Goal: Task Accomplishment & Management: Complete application form

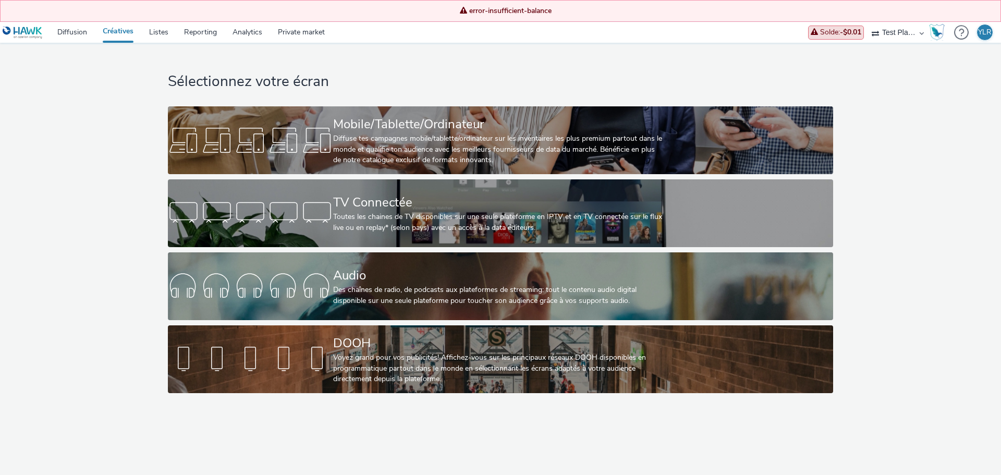
click at [92, 131] on div "Sélectionnez votre écran Mobile/Tablette/Ordinateur Diffuse tes campagnes mobil…" at bounding box center [500, 220] width 1008 height 355
drag, startPoint x: 953, startPoint y: 298, endPoint x: 910, endPoint y: 302, distance: 42.4
click at [953, 298] on div "Sélectionnez votre écran Mobile/Tablette/Ordinateur Diffuse tes campagnes mobil…" at bounding box center [500, 220] width 1008 height 355
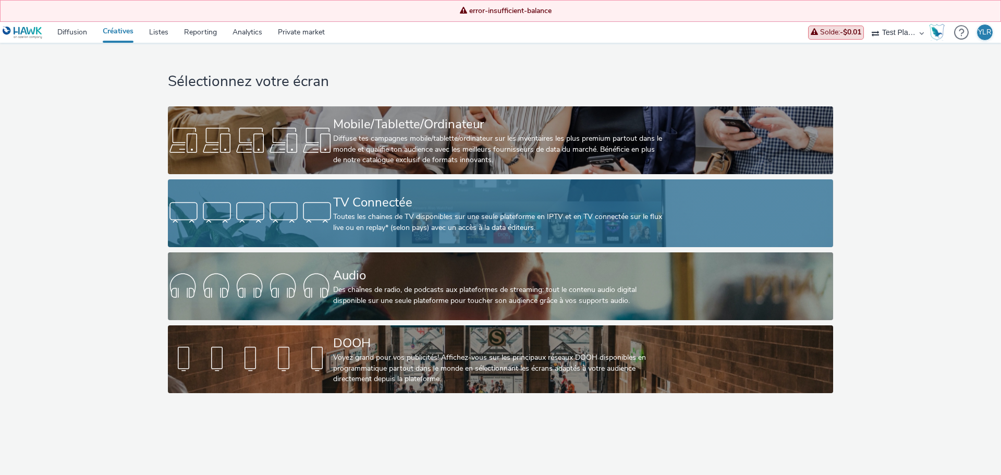
click at [393, 207] on div "TV Connectée" at bounding box center [498, 202] width 330 height 18
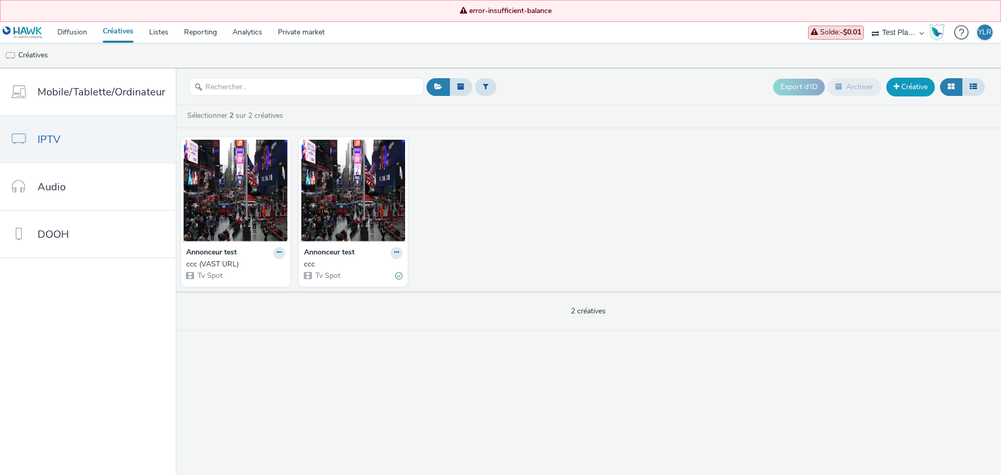
click at [899, 88] on link "Créative" at bounding box center [910, 87] width 48 height 19
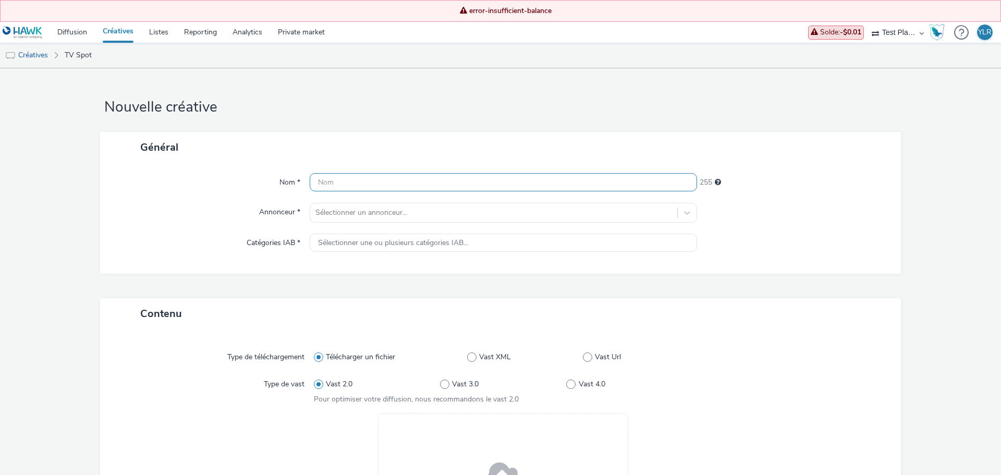
click at [330, 189] on input "text" at bounding box center [503, 182] width 387 height 18
click at [331, 184] on input "text" at bounding box center [503, 182] width 387 height 18
type input "TEST MOTRIO REPLAY TV"
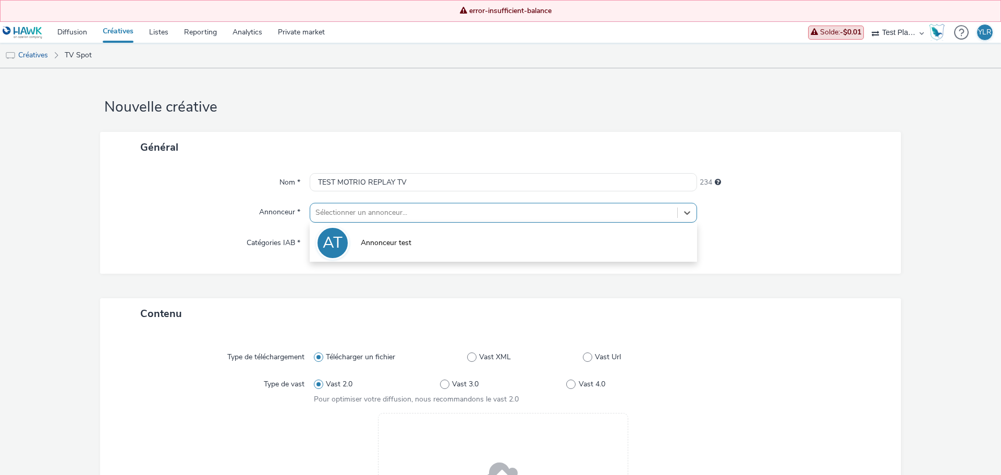
click at [545, 211] on div at bounding box center [493, 212] width 356 height 13
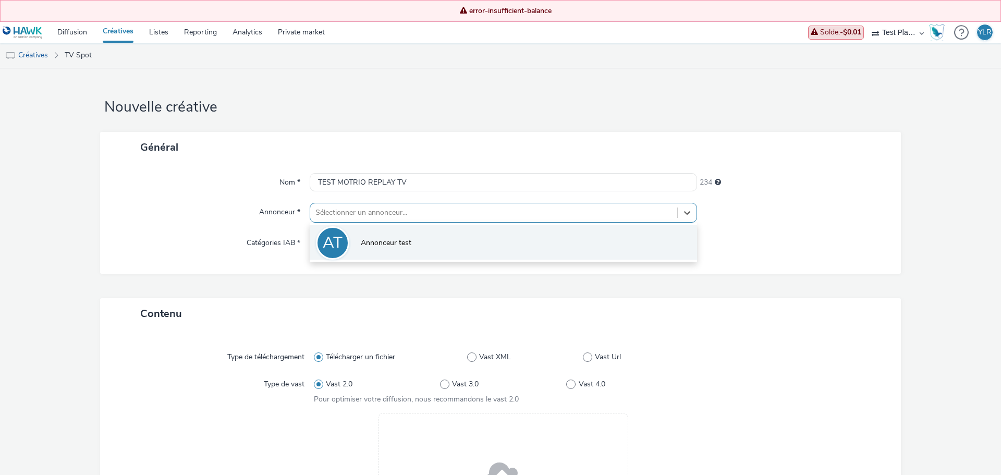
click at [501, 237] on li "AT Annonceur test" at bounding box center [503, 242] width 387 height 35
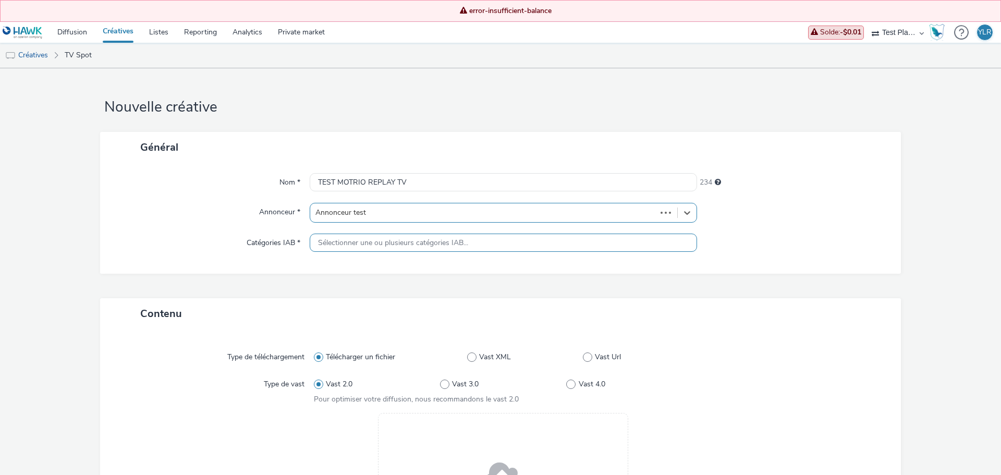
click at [469, 245] on div "Sélectionner une ou plusieurs catégories IAB..." at bounding box center [503, 242] width 387 height 18
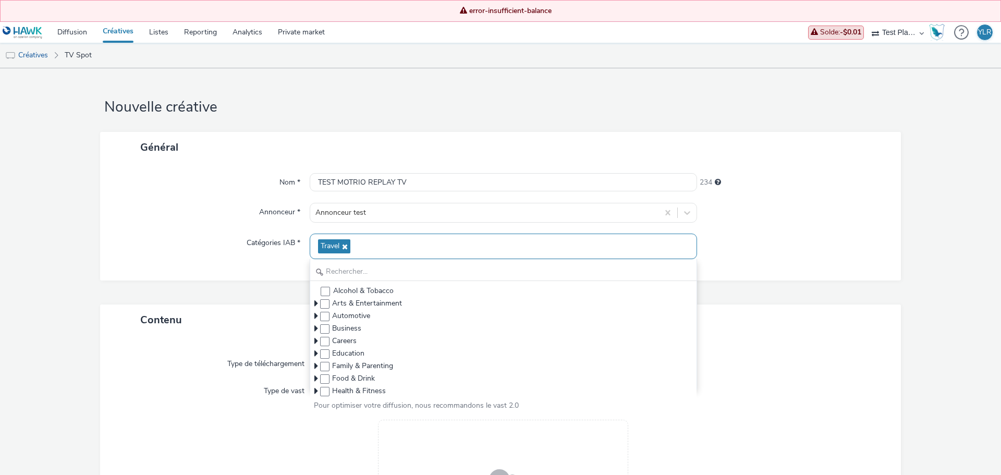
click at [339, 244] on icon at bounding box center [343, 246] width 8 height 7
checkbox input "false"
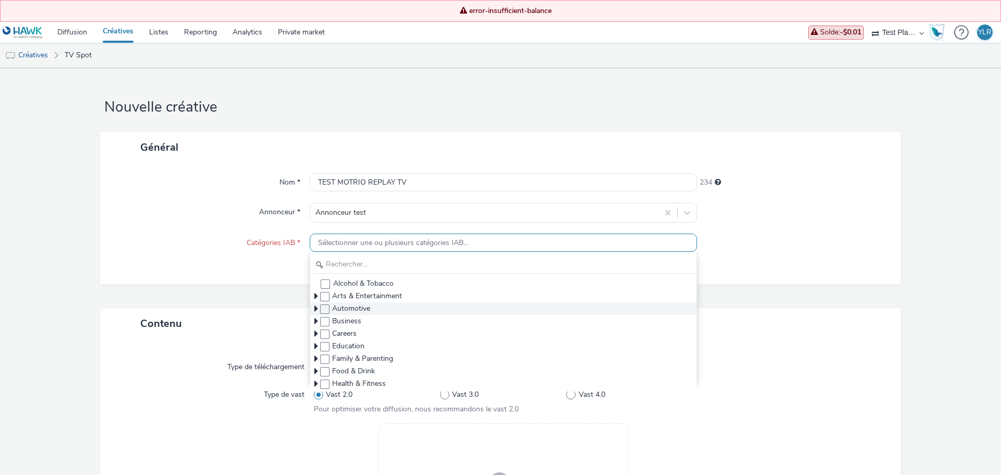
click at [314, 307] on icon at bounding box center [316, 308] width 4 height 10
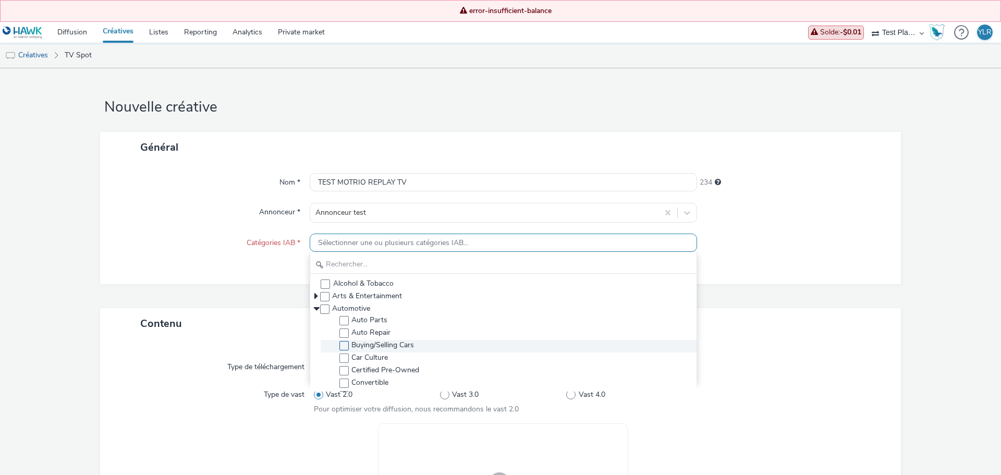
click at [342, 345] on span at bounding box center [343, 345] width 9 height 9
checkbox input "true"
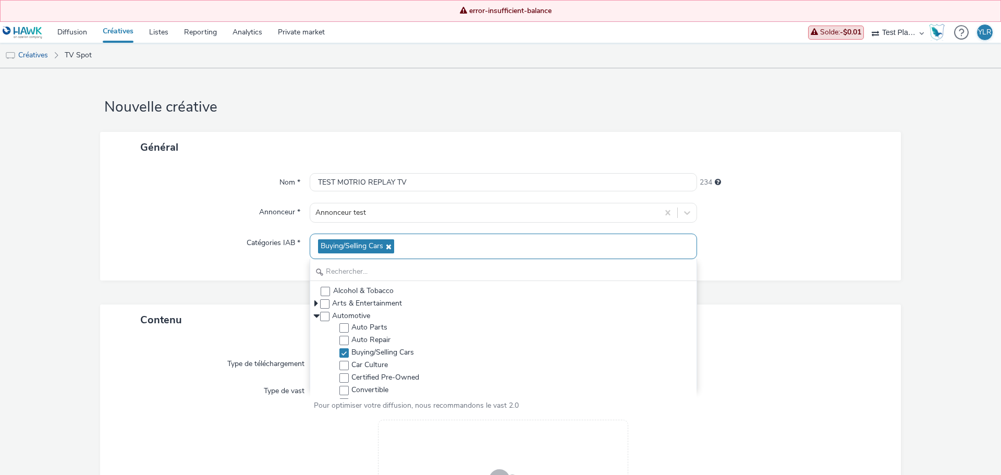
click at [235, 260] on div "Nom * TEST MOTRIO REPLAY TV 234 Annonceur * Annonceur test Catégories IAB * Buy…" at bounding box center [500, 222] width 801 height 118
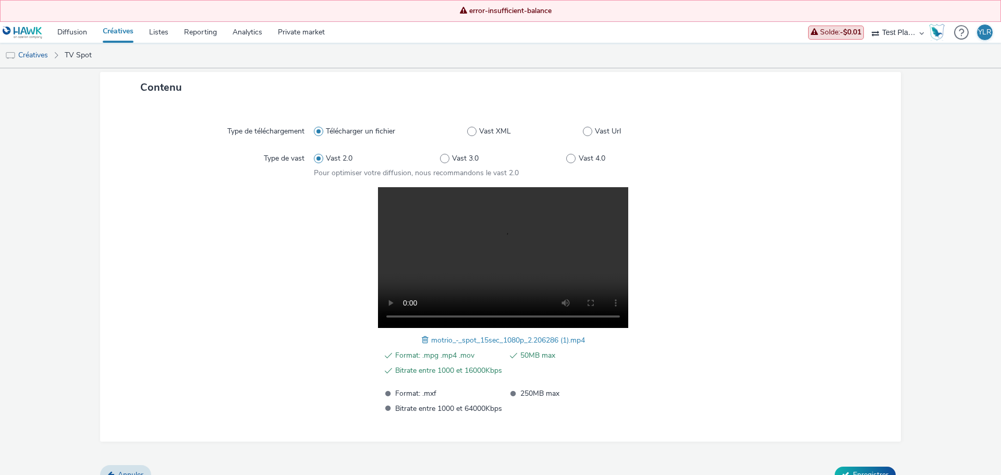
scroll to position [250, 0]
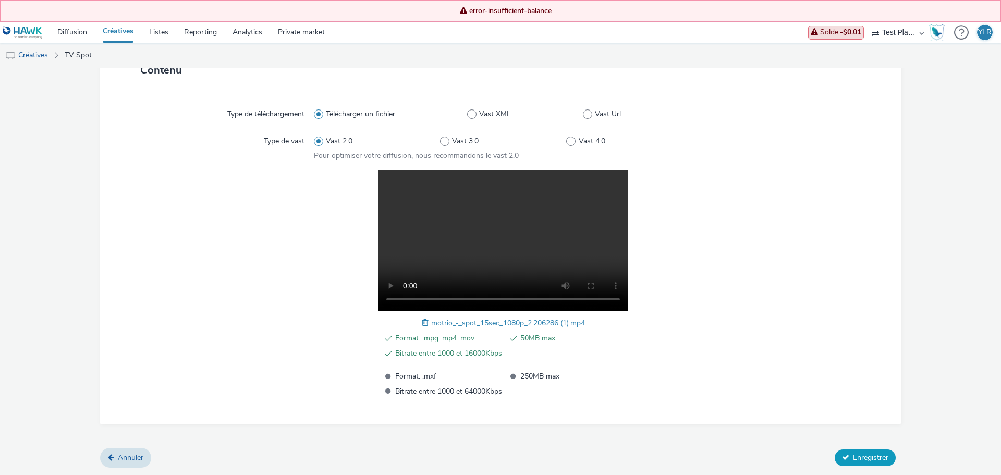
click at [844, 459] on button "Enregistrer" at bounding box center [864, 457] width 61 height 17
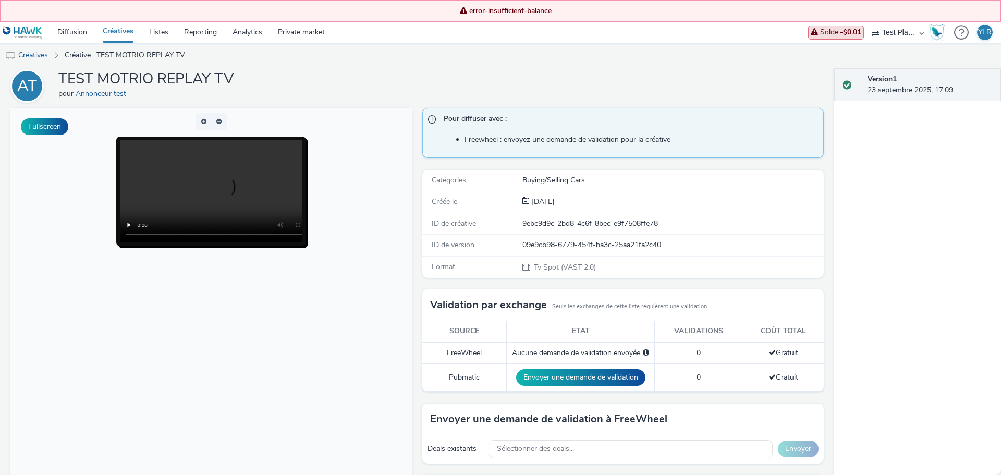
scroll to position [156, 0]
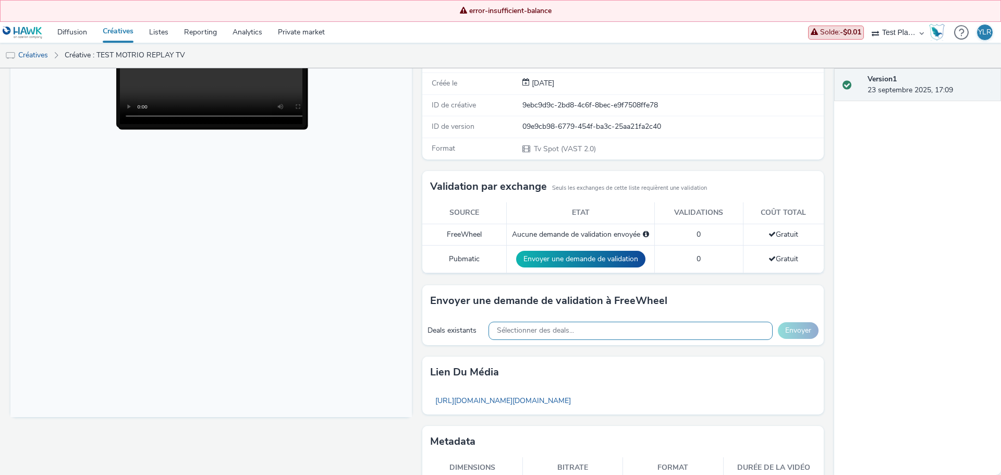
click at [648, 333] on div "Sélectionner des deals..." at bounding box center [630, 331] width 284 height 18
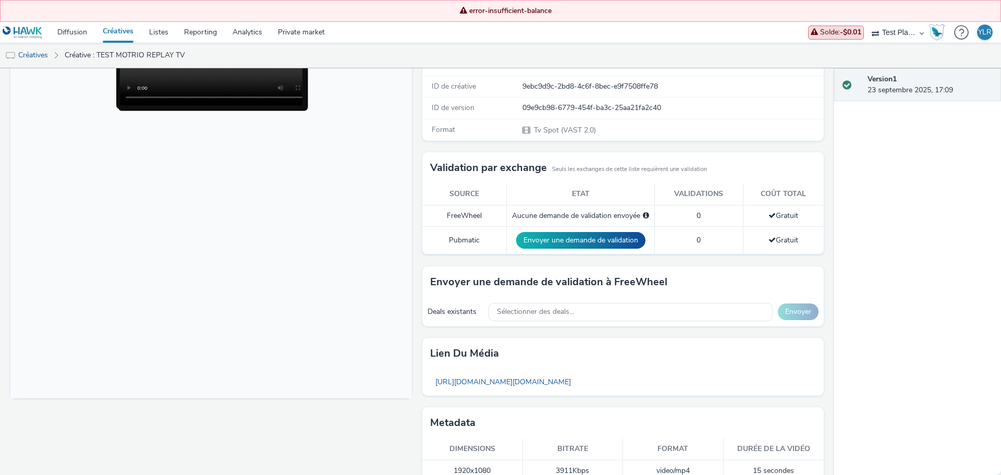
scroll to position [193, 0]
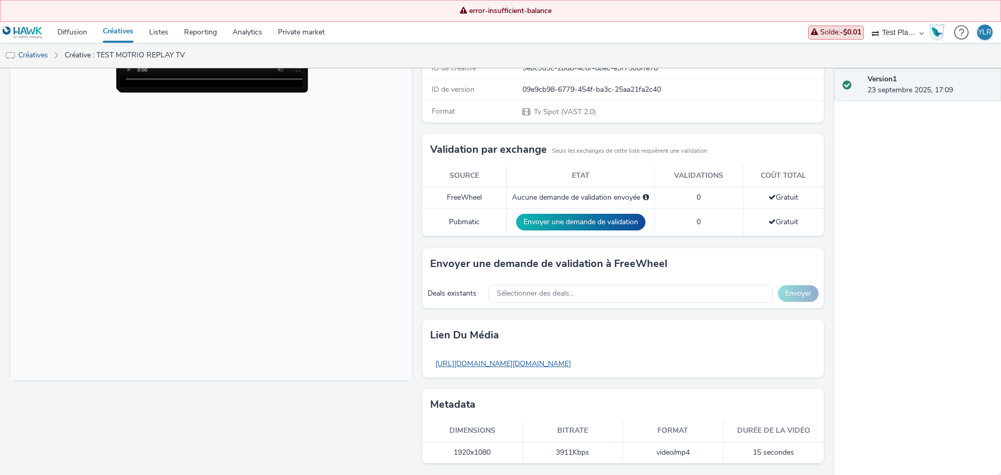
click at [576, 367] on link "[URL][DOMAIN_NAME][DOMAIN_NAME]" at bounding box center [503, 363] width 146 height 20
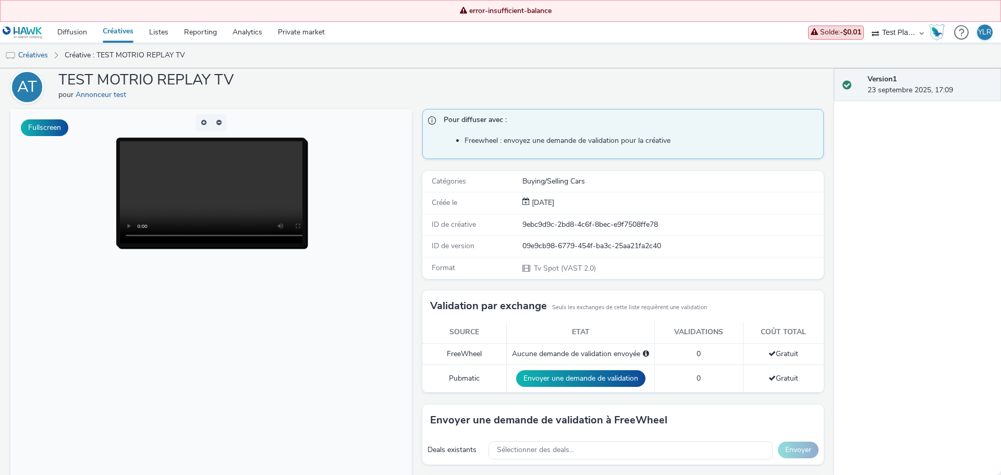
scroll to position [0, 0]
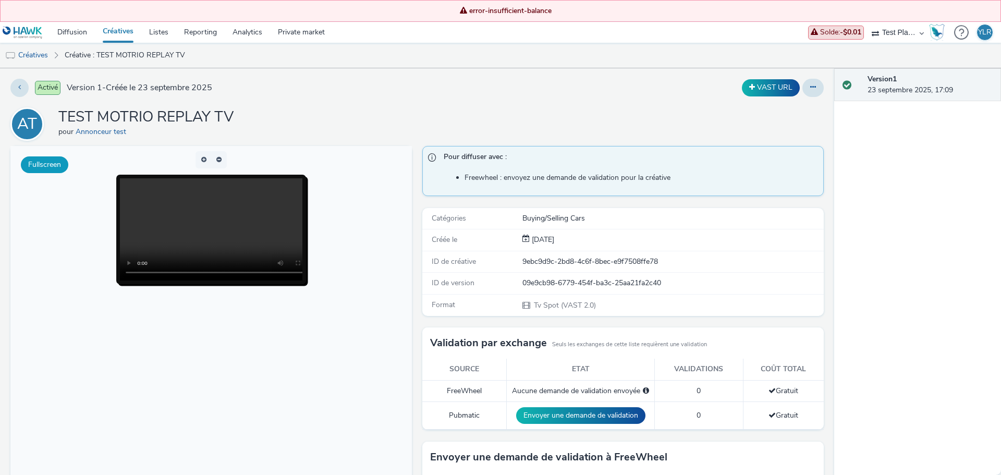
click at [49, 167] on button "Fullscreen" at bounding box center [44, 164] width 47 height 17
click at [802, 85] on button at bounding box center [812, 88] width 21 height 18
click at [526, 109] on div "AT TEST MOTRIO REPLAY TV pour Annonceur test" at bounding box center [416, 123] width 813 height 33
click at [40, 55] on link "Créatives" at bounding box center [26, 55] width 53 height 25
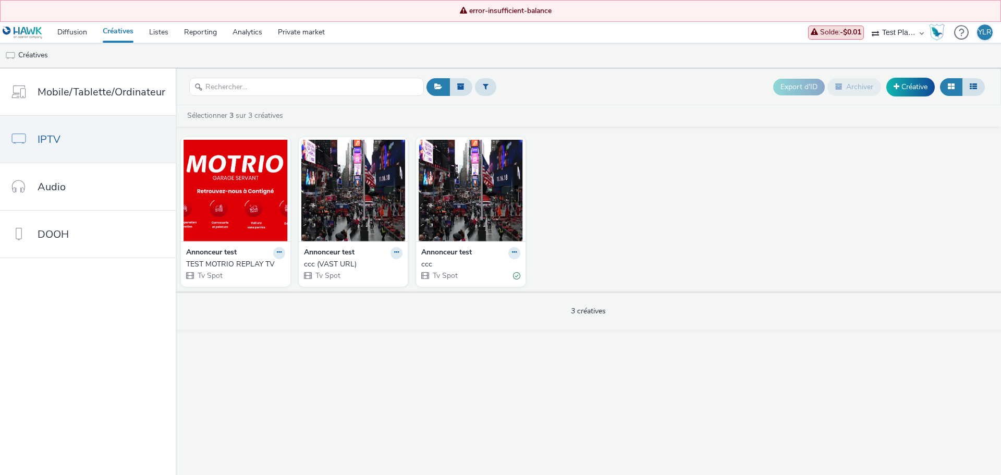
click at [304, 388] on div "Export d'ID Archiver Créative Sélectionner 3 sur 3 créatives Annonceur test TES…" at bounding box center [588, 271] width 825 height 407
click at [900, 89] on link "Créative" at bounding box center [910, 87] width 48 height 19
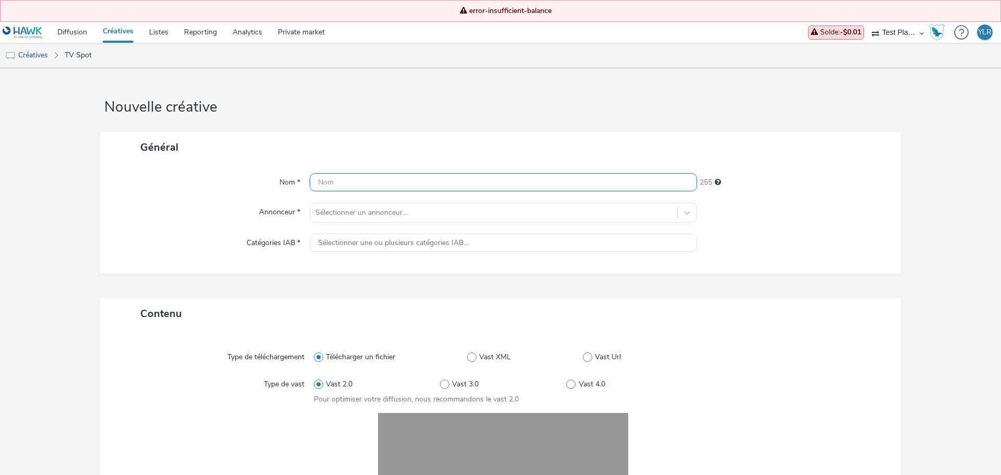
click at [393, 179] on input "text" at bounding box center [503, 182] width 387 height 18
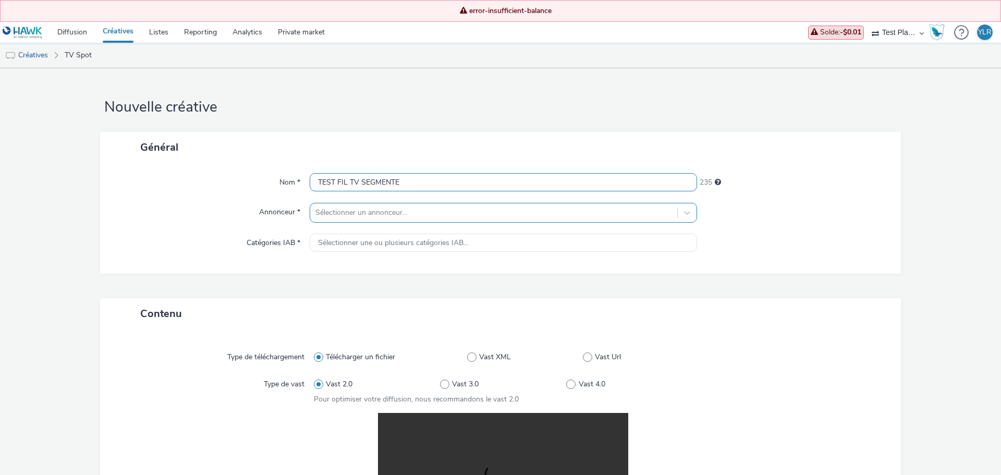
type input "TEST FIL TV SEGMENTE"
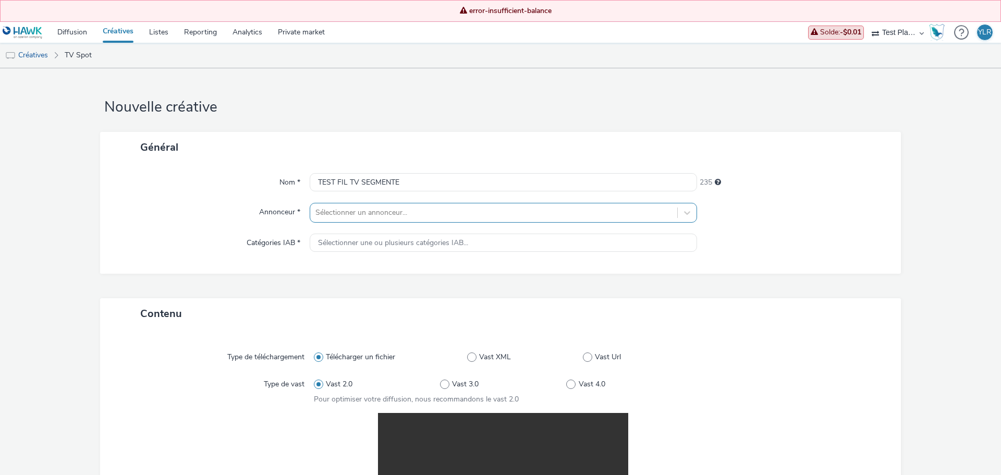
click at [476, 214] on div at bounding box center [493, 212] width 356 height 13
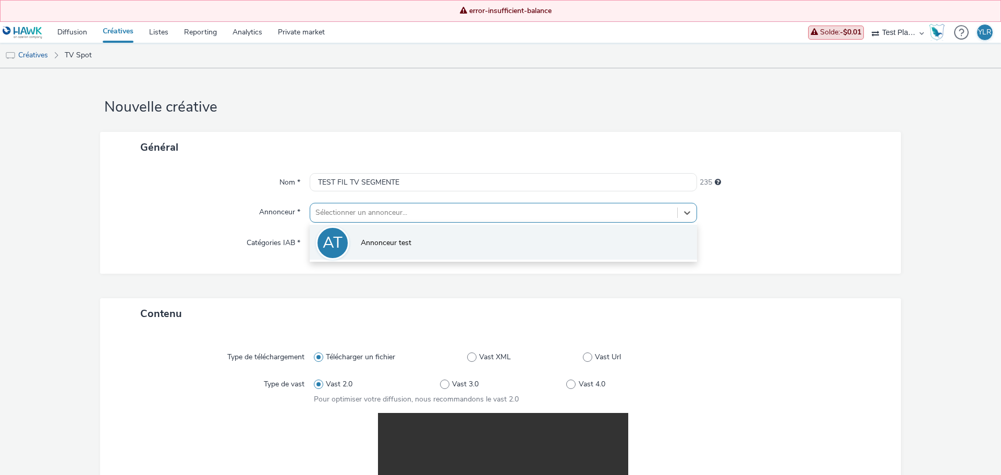
click at [453, 247] on li "AT Annonceur test" at bounding box center [503, 242] width 387 height 35
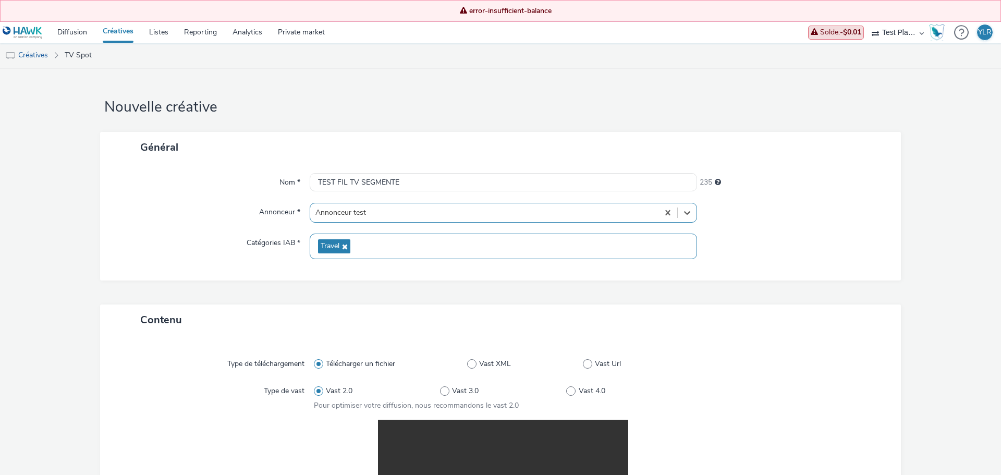
click at [442, 244] on div "Travel" at bounding box center [503, 246] width 387 height 26
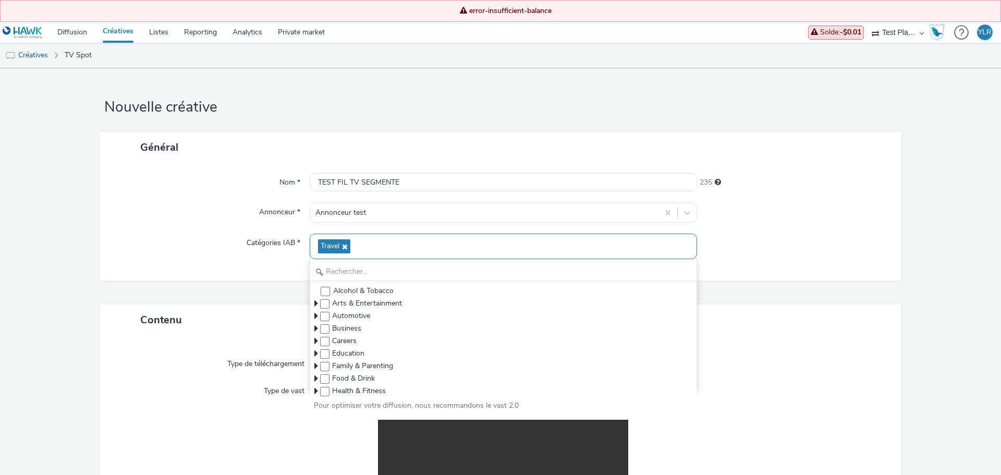
click at [343, 247] on icon at bounding box center [343, 246] width 8 height 7
checkbox input "false"
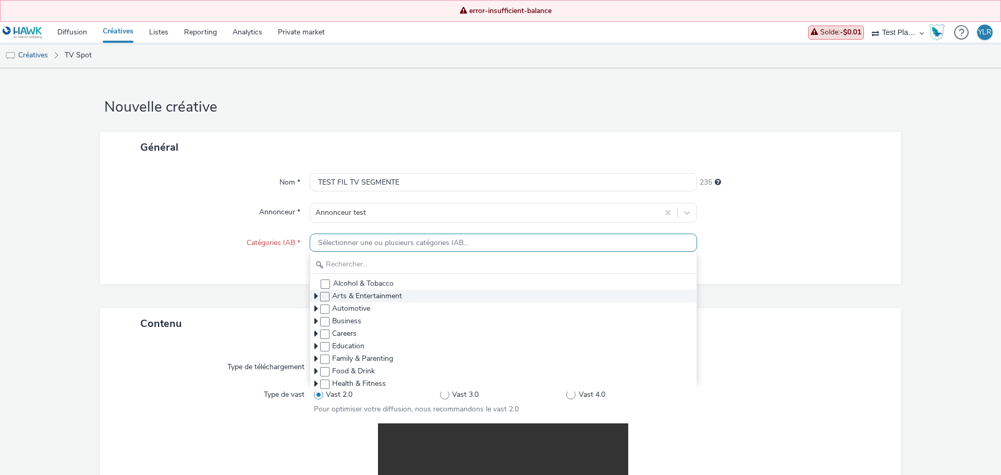
click at [314, 294] on icon at bounding box center [316, 296] width 4 height 10
click at [314, 298] on icon at bounding box center [316, 296] width 10 height 4
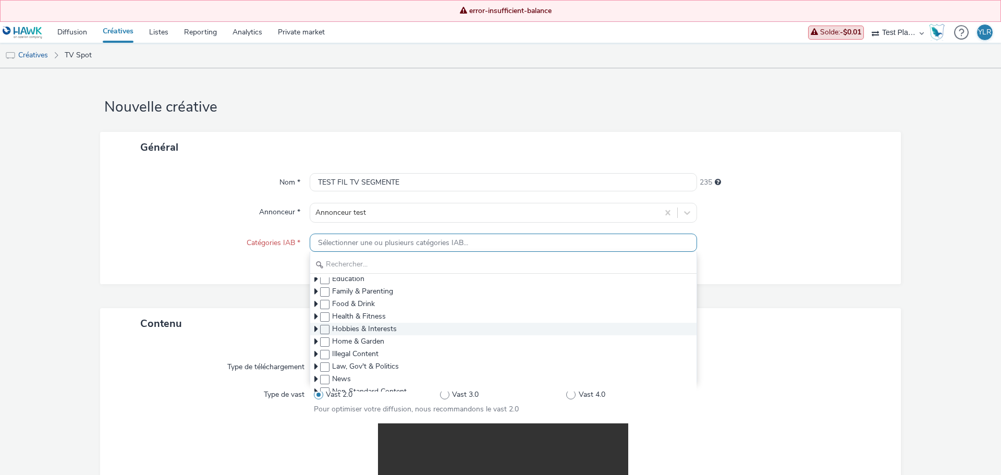
click at [315, 327] on icon at bounding box center [316, 329] width 4 height 10
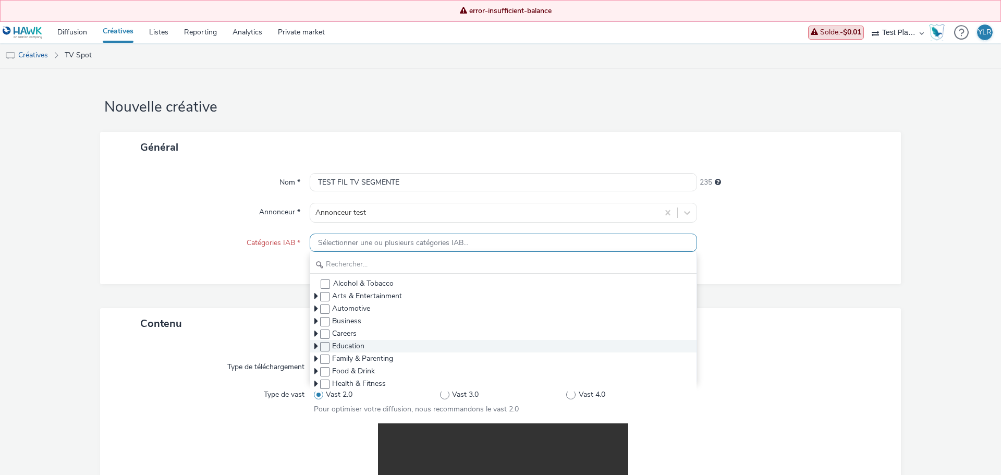
scroll to position [52, 0]
click at [311, 343] on icon at bounding box center [316, 344] width 10 height 4
click at [314, 370] on icon at bounding box center [316, 371] width 4 height 10
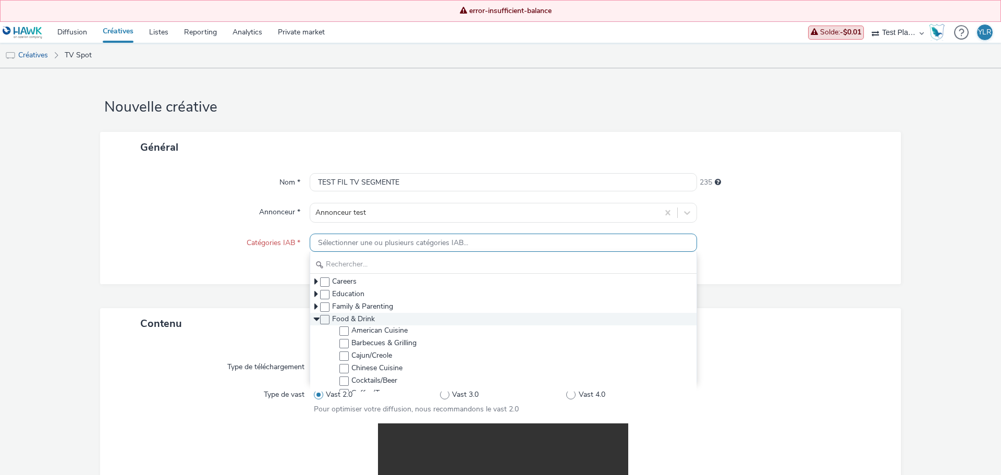
click at [316, 318] on icon at bounding box center [316, 319] width 10 height 4
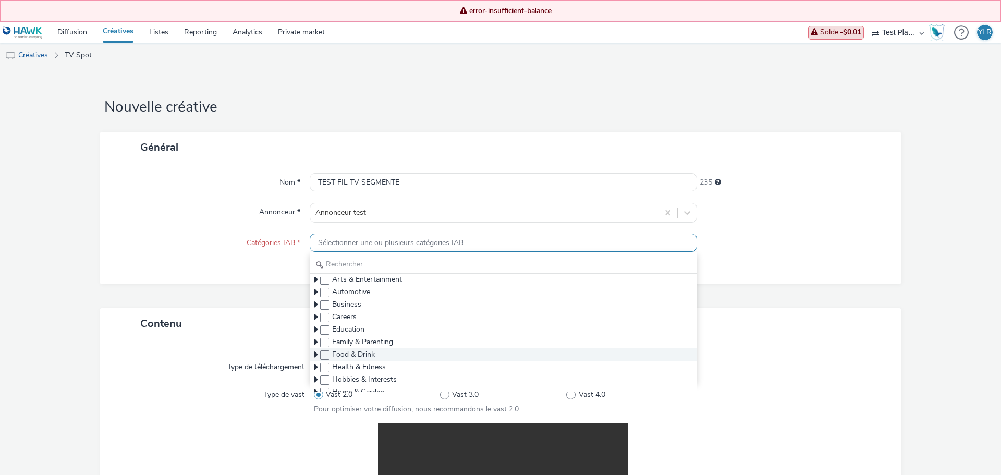
scroll to position [0, 0]
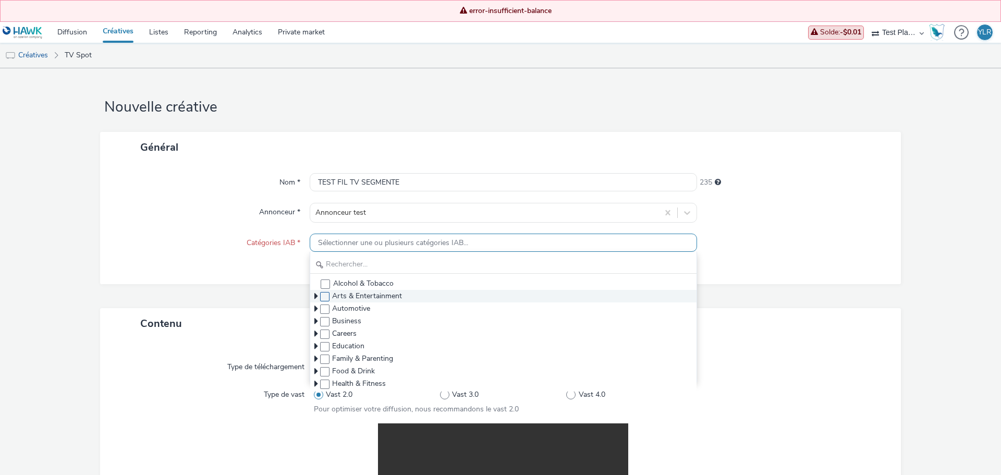
click at [323, 296] on span at bounding box center [324, 296] width 9 height 9
checkbox input "true"
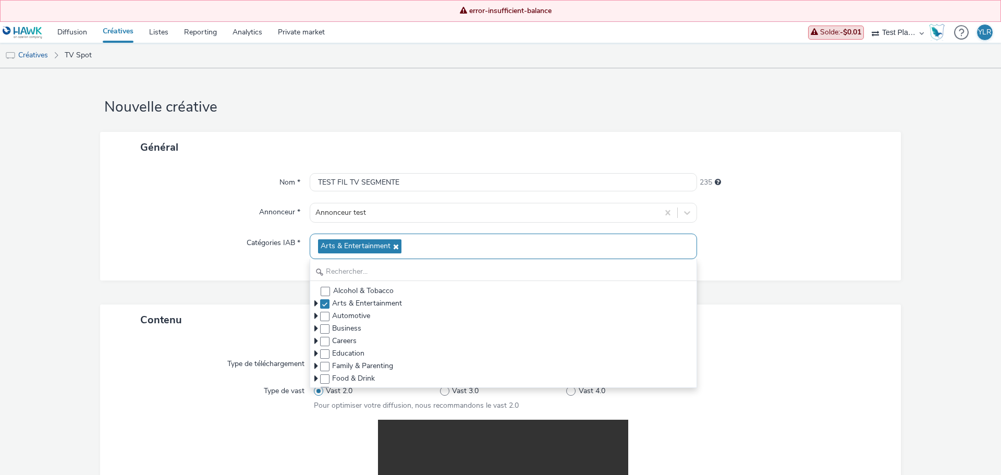
click at [848, 394] on div at bounding box center [788, 396] width 190 height 30
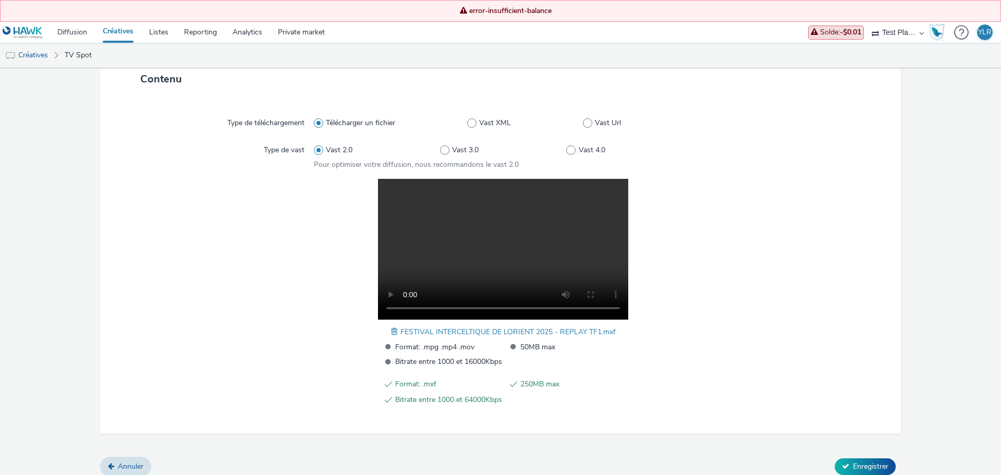
scroll to position [250, 0]
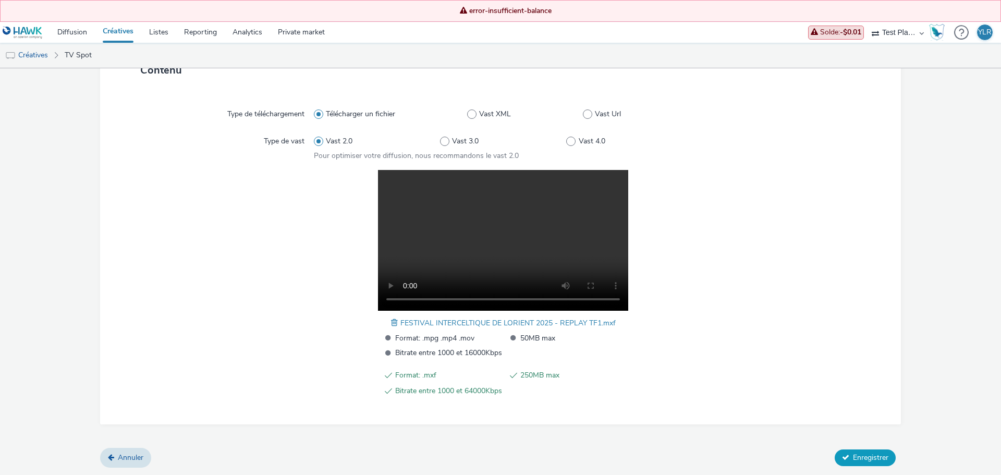
click at [865, 461] on span "Enregistrer" at bounding box center [870, 457] width 35 height 10
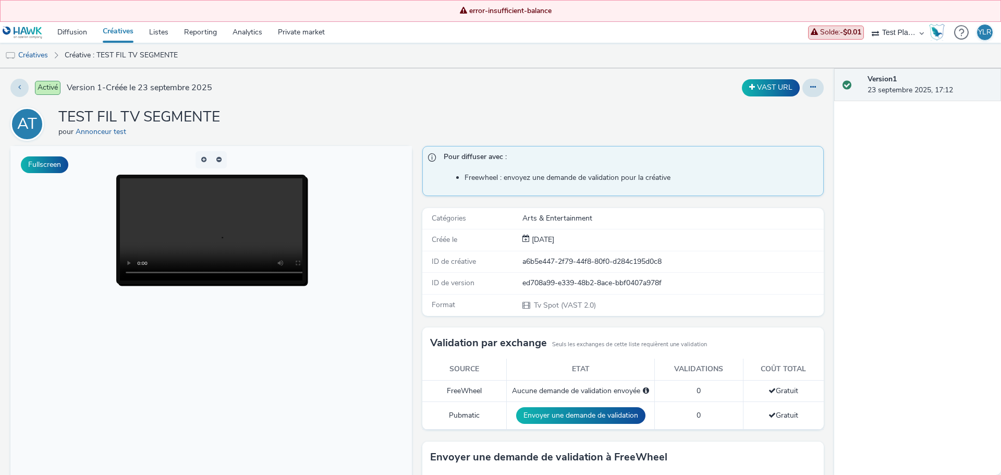
click at [157, 329] on body at bounding box center [210, 358] width 401 height 427
click at [125, 29] on link "Créatives" at bounding box center [118, 32] width 46 height 21
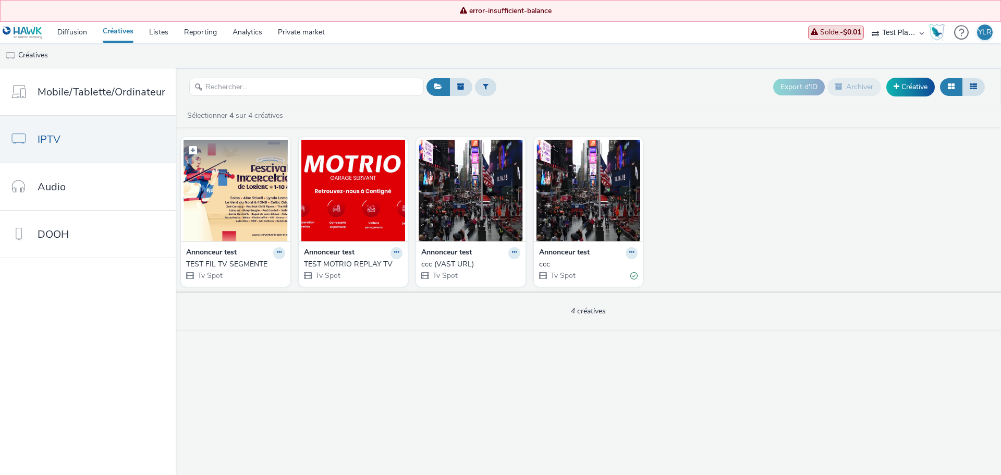
click at [243, 186] on img at bounding box center [235, 191] width 104 height 102
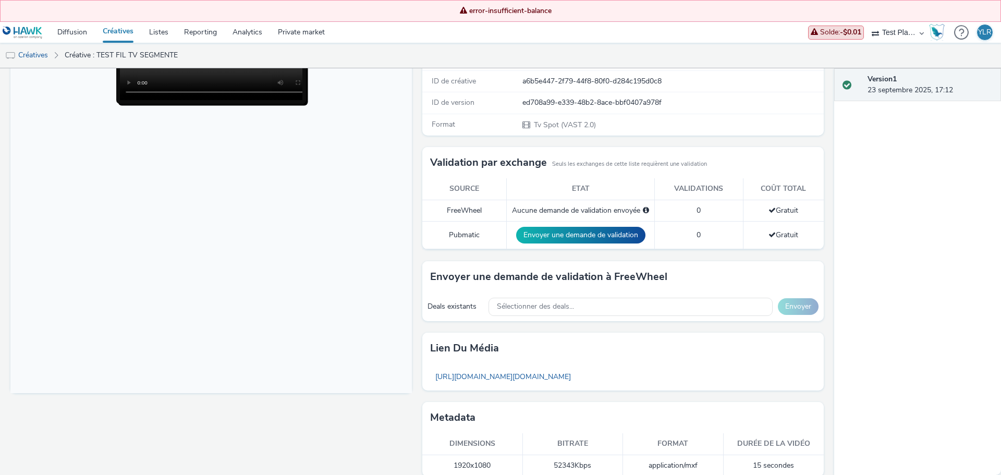
scroll to position [193, 0]
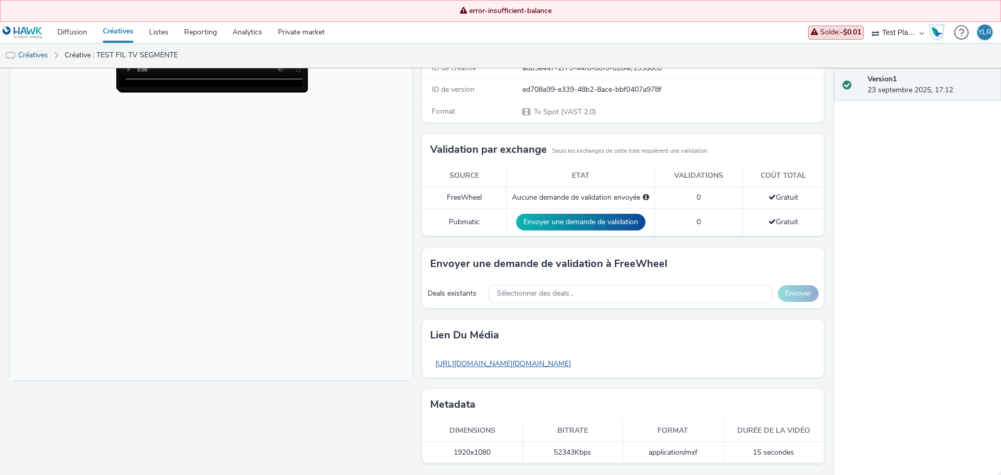
click at [447, 368] on link "[URL][DOMAIN_NAME][DOMAIN_NAME]" at bounding box center [503, 363] width 146 height 20
click at [229, 239] on body at bounding box center [210, 166] width 401 height 427
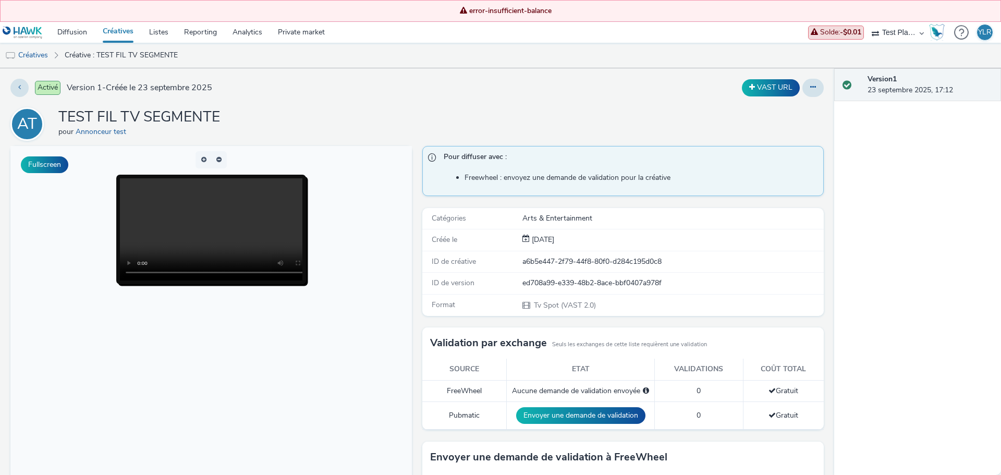
click at [200, 336] on body at bounding box center [210, 358] width 401 height 427
click at [115, 35] on link "Créatives" at bounding box center [118, 32] width 46 height 21
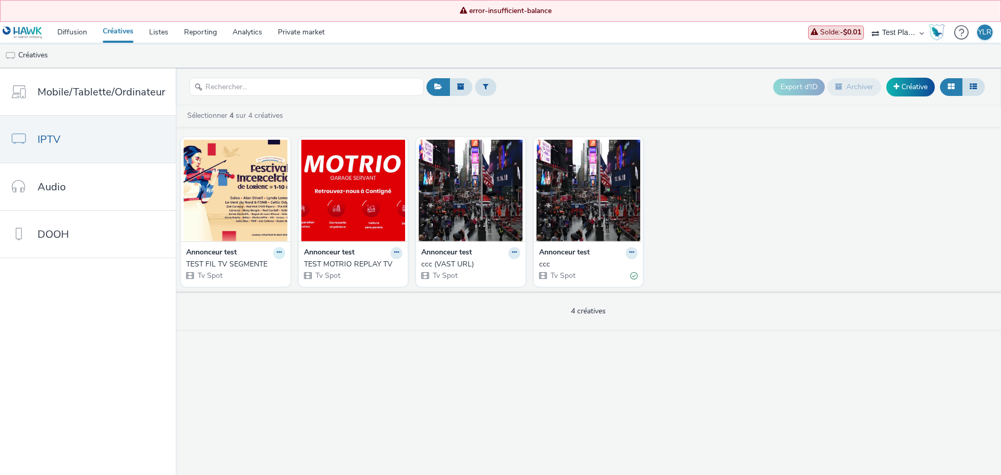
click at [277, 252] on icon at bounding box center [279, 252] width 5 height 6
click at [244, 181] on img at bounding box center [235, 191] width 104 height 102
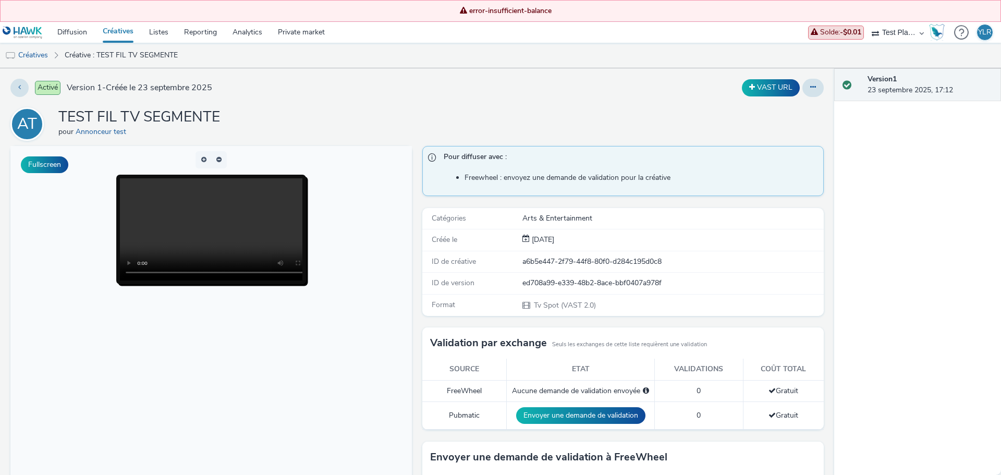
click at [107, 28] on link "Créatives" at bounding box center [118, 32] width 46 height 21
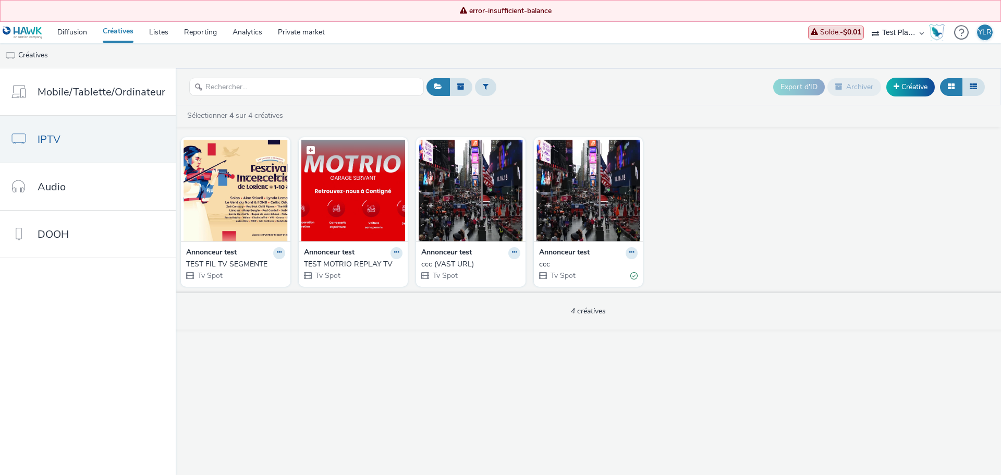
click at [359, 190] on img at bounding box center [353, 191] width 104 height 102
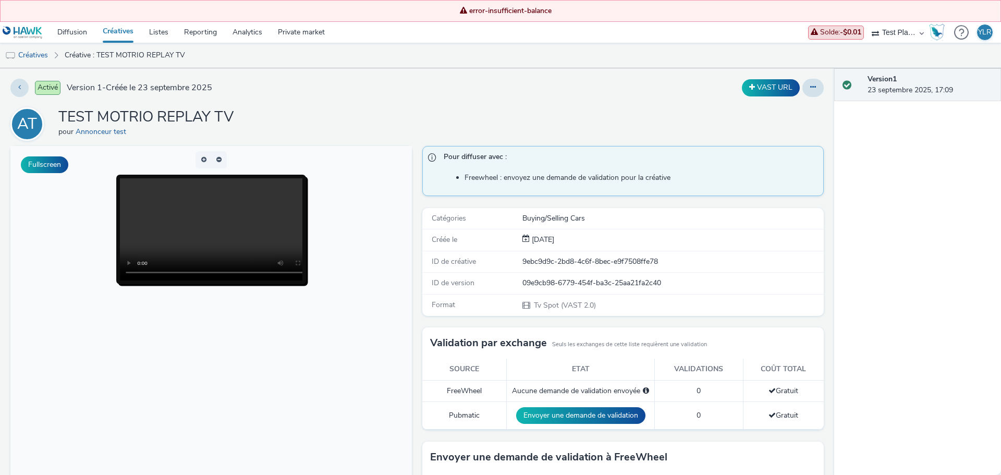
click at [127, 29] on link "Créatives" at bounding box center [118, 32] width 46 height 21
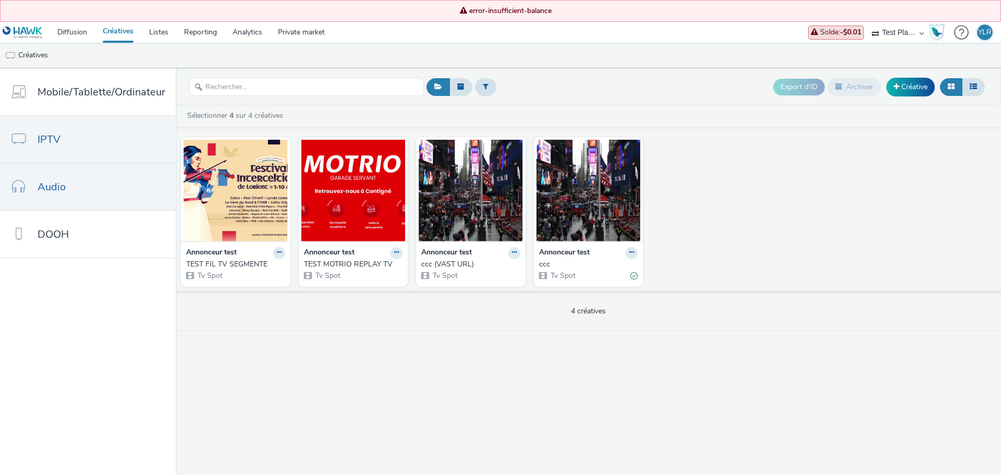
click at [109, 187] on link "Audio" at bounding box center [88, 186] width 176 height 47
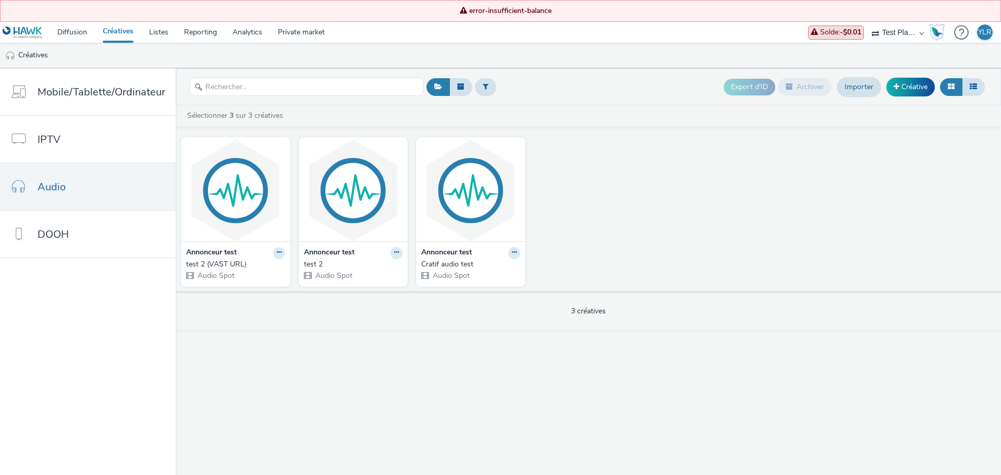
click at [477, 369] on div "Export d'ID Archiver Importer Créative Sélectionner 3 sur 3 créatives Annonceur…" at bounding box center [588, 271] width 825 height 407
click at [343, 215] on img at bounding box center [353, 191] width 104 height 102
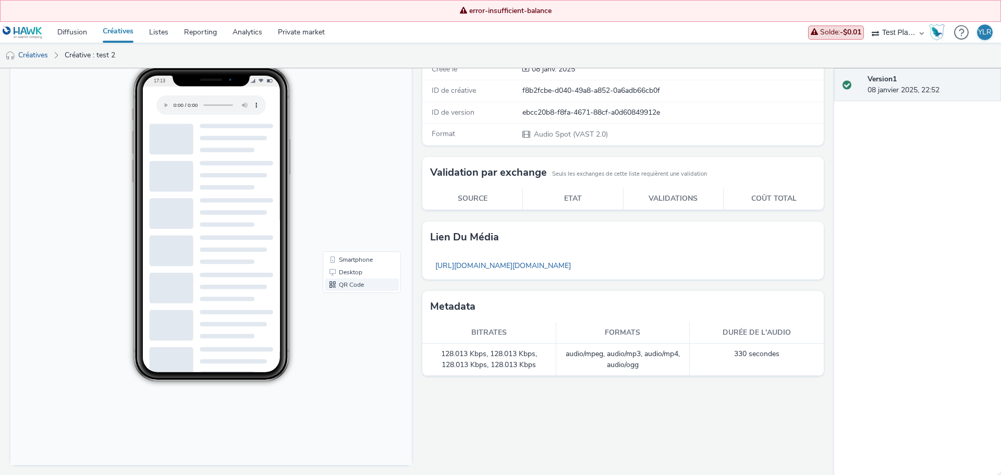
scroll to position [109, 0]
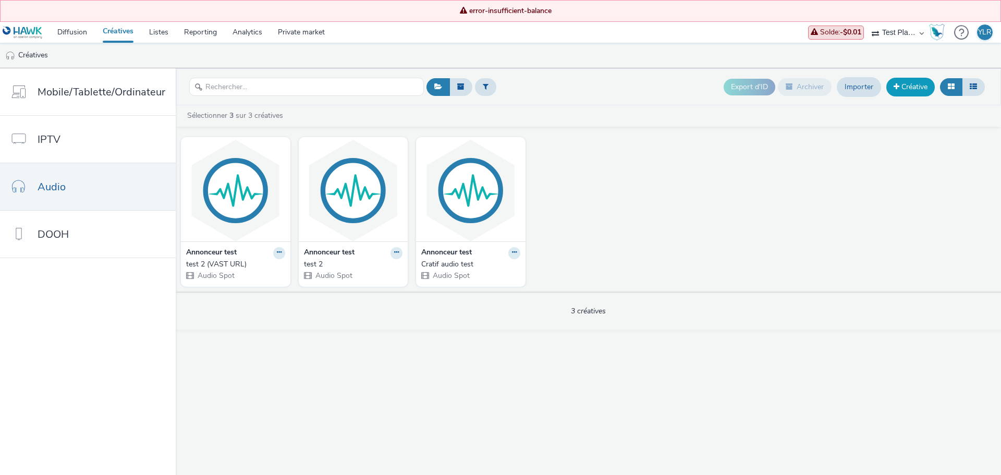
click at [928, 88] on link "Créative" at bounding box center [910, 87] width 48 height 19
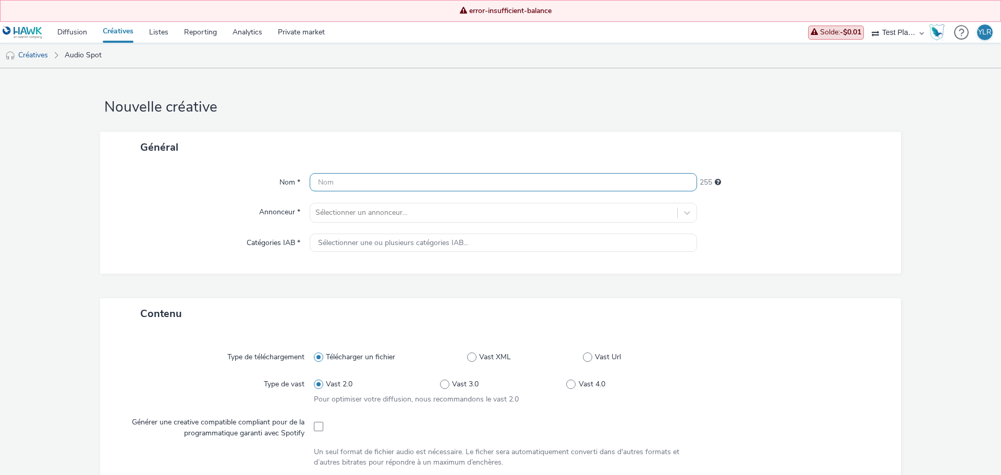
click at [331, 187] on input "text" at bounding box center [503, 182] width 387 height 18
type input "TEST LESRVDELHISTOIRE AUDIO DIGITAL"
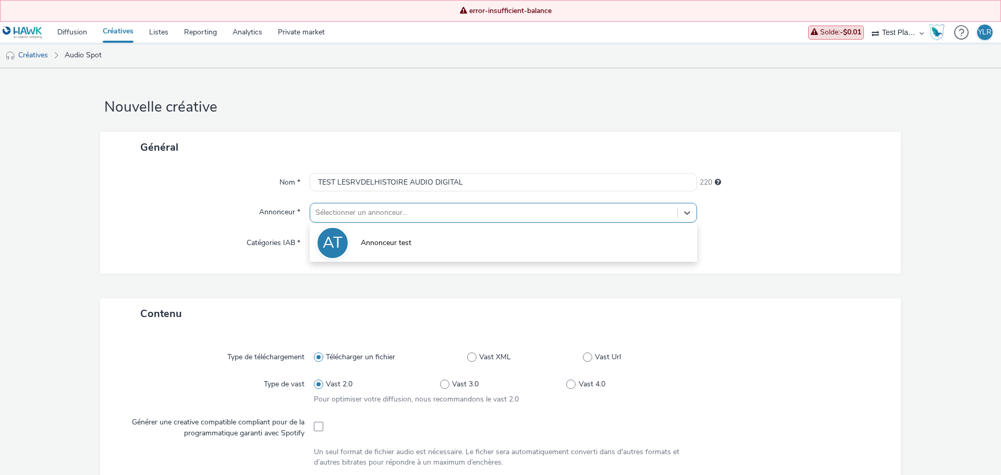
click at [349, 211] on div at bounding box center [493, 212] width 356 height 13
click at [355, 239] on li "AT Annonceur test" at bounding box center [503, 242] width 387 height 35
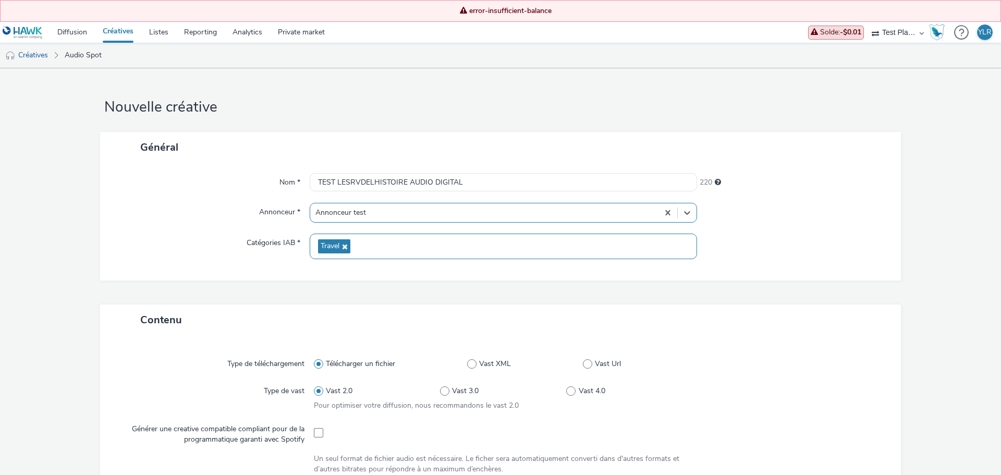
click at [356, 240] on div "Travel" at bounding box center [503, 246] width 387 height 26
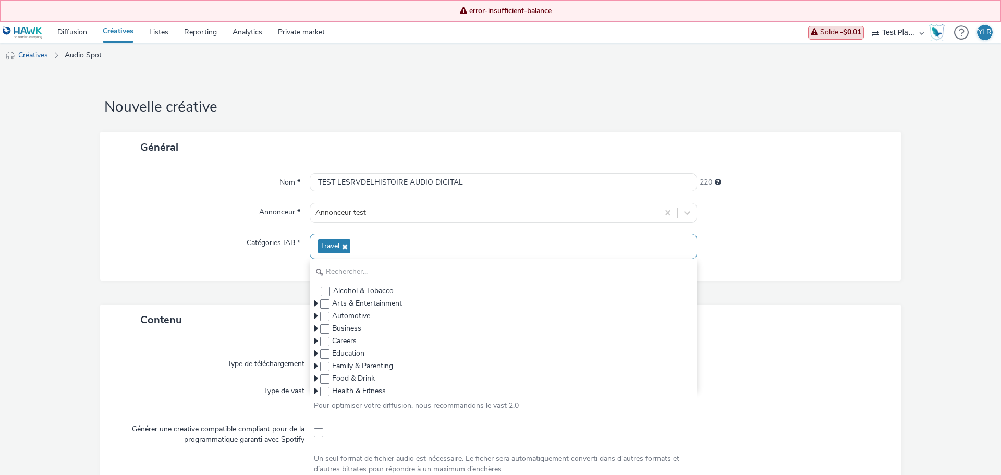
click at [342, 247] on icon at bounding box center [343, 246] width 8 height 7
checkbox input "false"
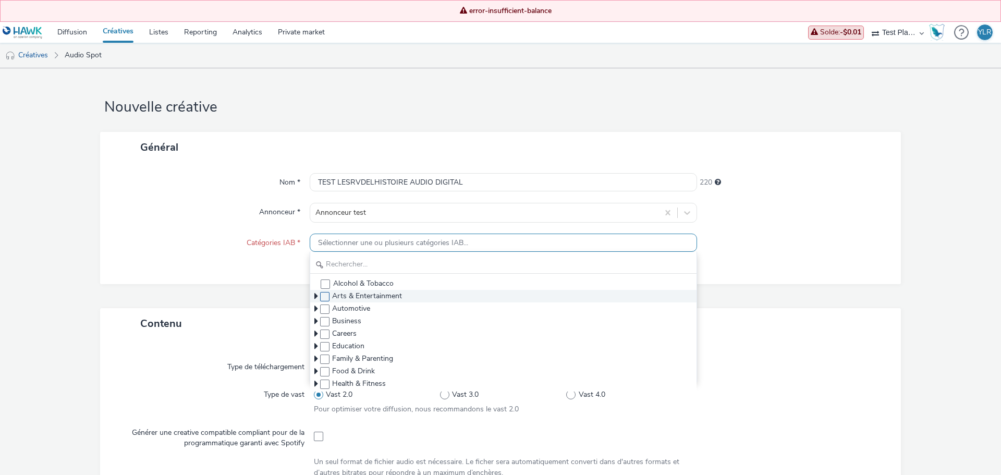
click at [321, 296] on span at bounding box center [324, 296] width 9 height 9
checkbox input "true"
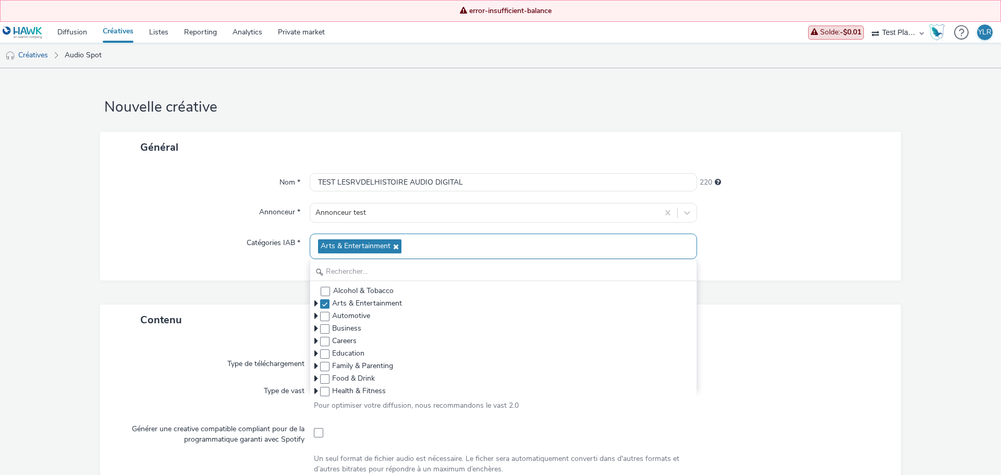
click at [258, 317] on div "Contenu" at bounding box center [500, 319] width 801 height 31
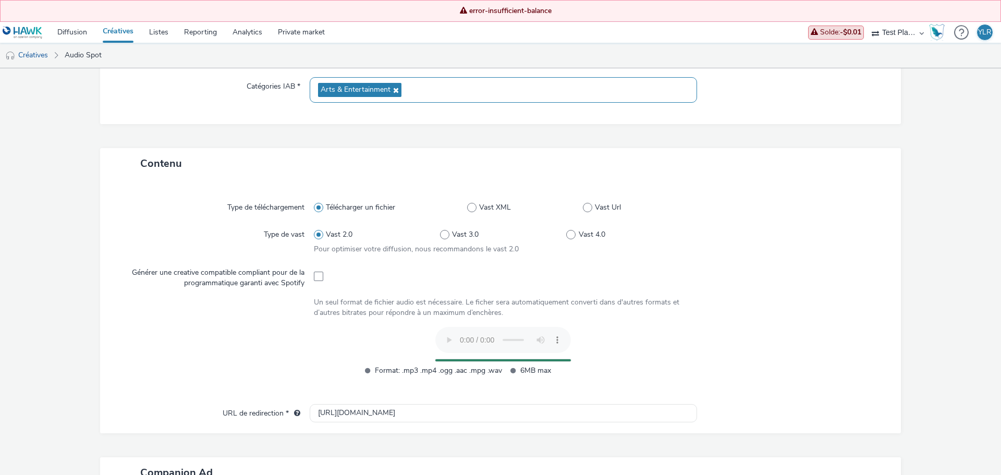
scroll to position [261, 0]
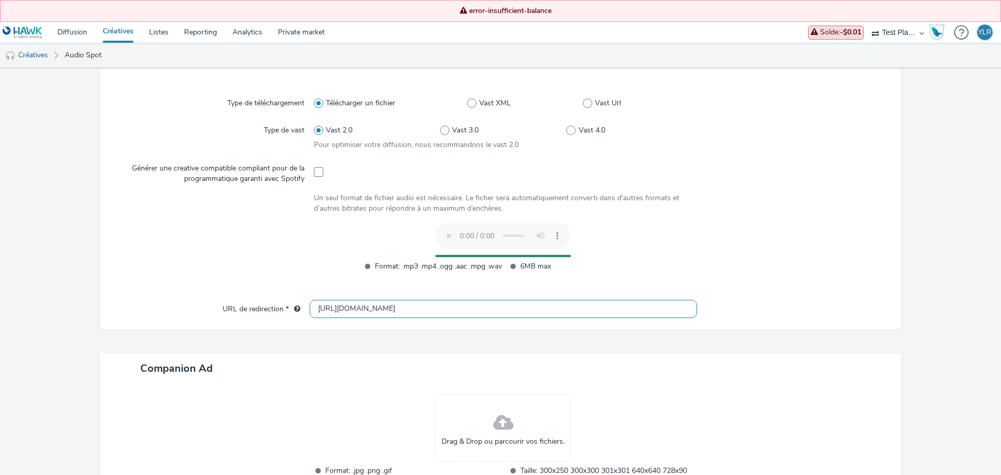
click at [355, 304] on input "[URL][DOMAIN_NAME]" at bounding box center [503, 309] width 387 height 18
click at [388, 311] on input "[URL][DOMAIN_NAME]" at bounding box center [503, 309] width 387 height 18
paste input "s://[DOMAIN_NAME][URL]"
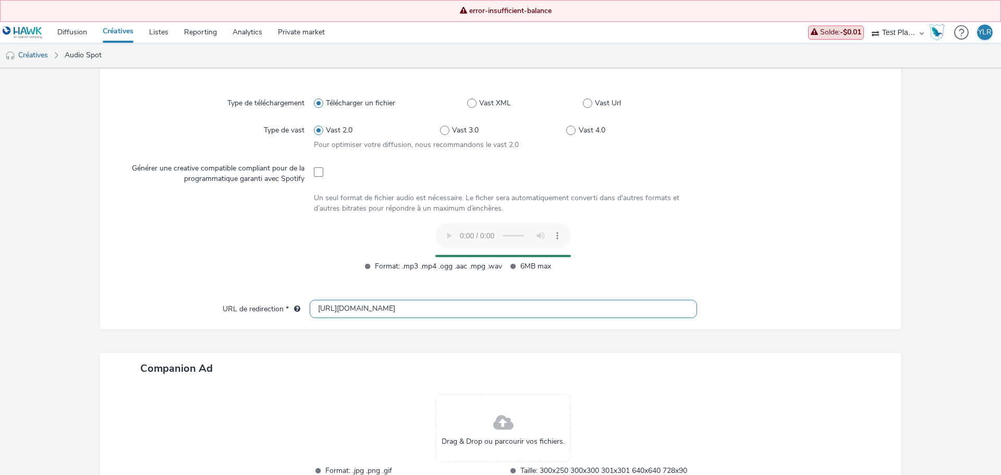
type input "[URL][DOMAIN_NAME]"
click at [740, 298] on div "Type de téléchargement Télécharger un fichier Vast XML Vast Url Type de vast Va…" at bounding box center [500, 192] width 780 height 214
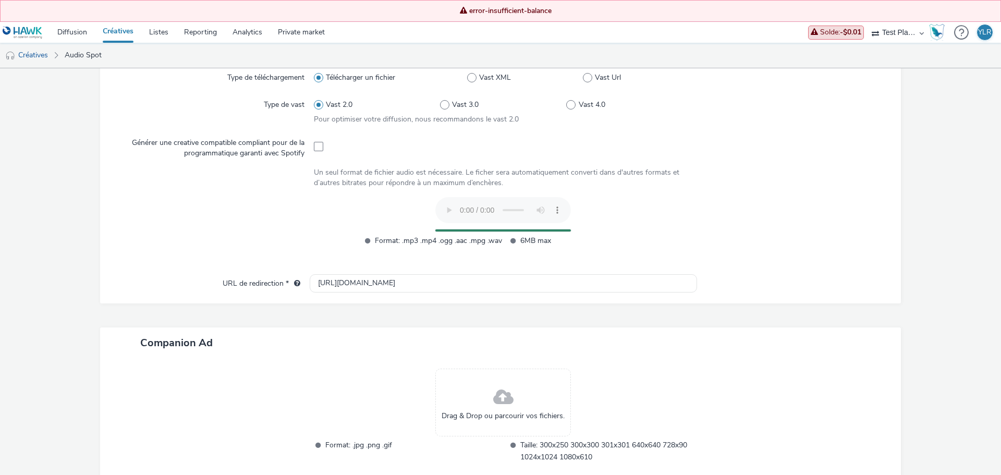
scroll to position [192, 0]
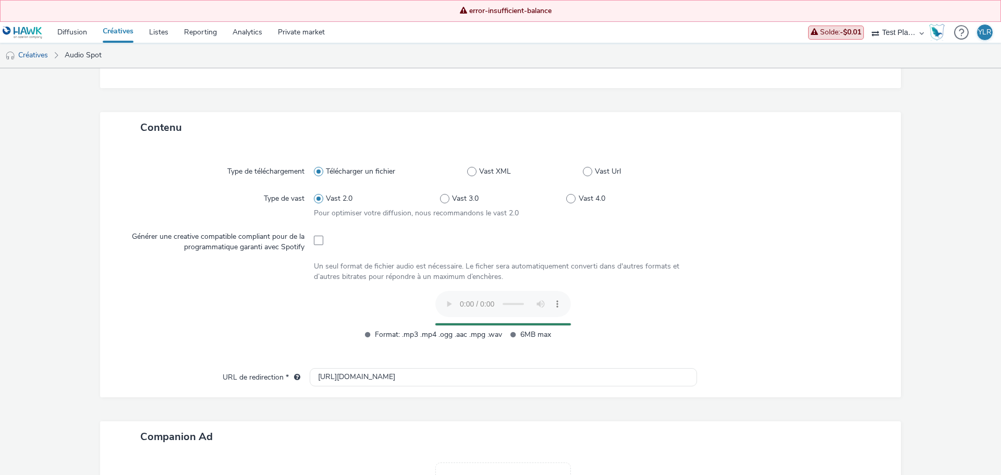
click at [508, 8] on span "error-insufficient-balance" at bounding box center [505, 11] width 968 height 10
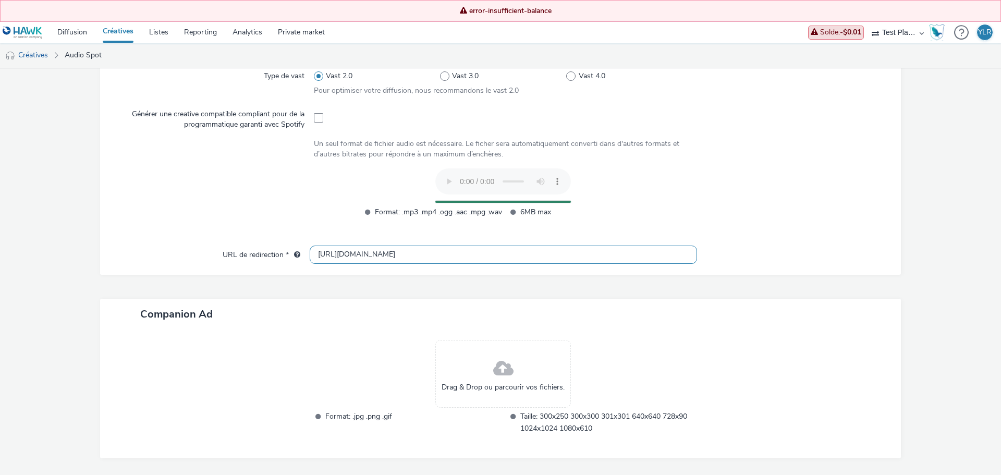
scroll to position [296, 0]
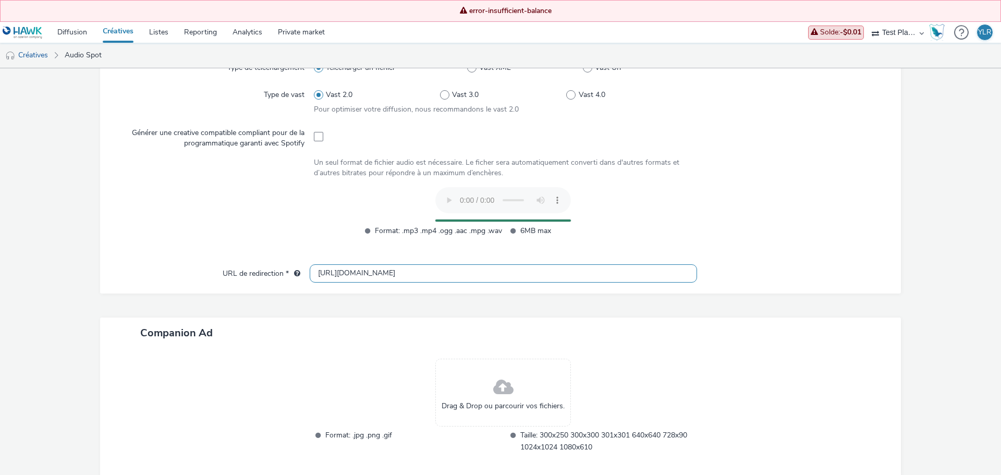
click at [407, 270] on input "[URL][DOMAIN_NAME]" at bounding box center [503, 273] width 387 height 18
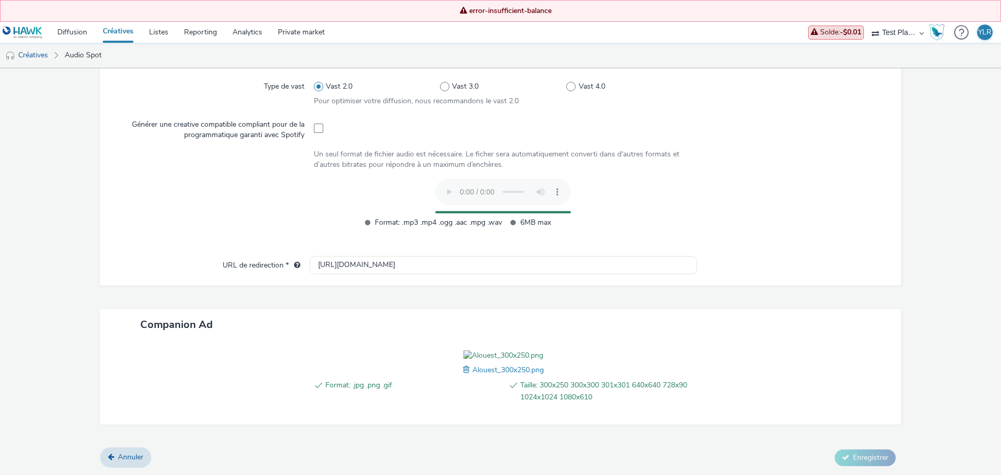
scroll to position [364, 0]
click at [472, 256] on input "[URL][DOMAIN_NAME]" at bounding box center [503, 265] width 387 height 18
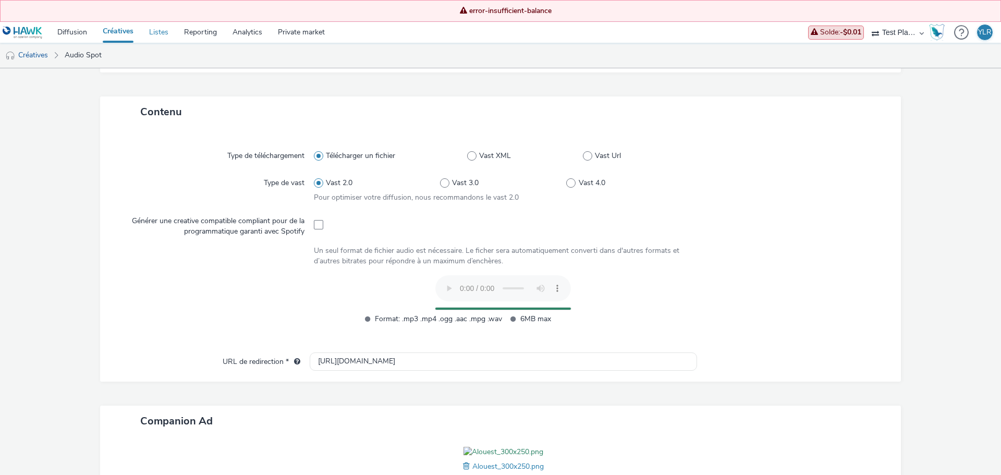
click at [163, 28] on link "Listes" at bounding box center [158, 32] width 35 height 21
